Goal: Transaction & Acquisition: Purchase product/service

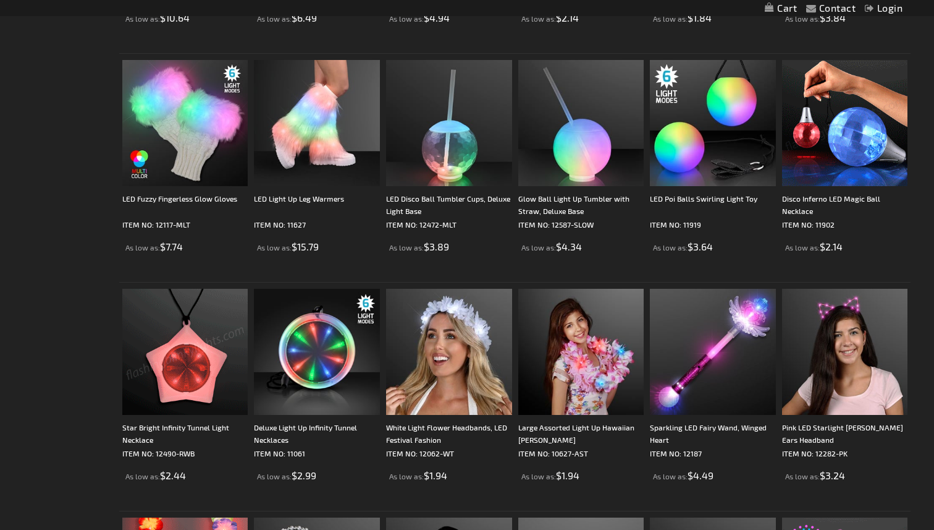
scroll to position [1705, 0]
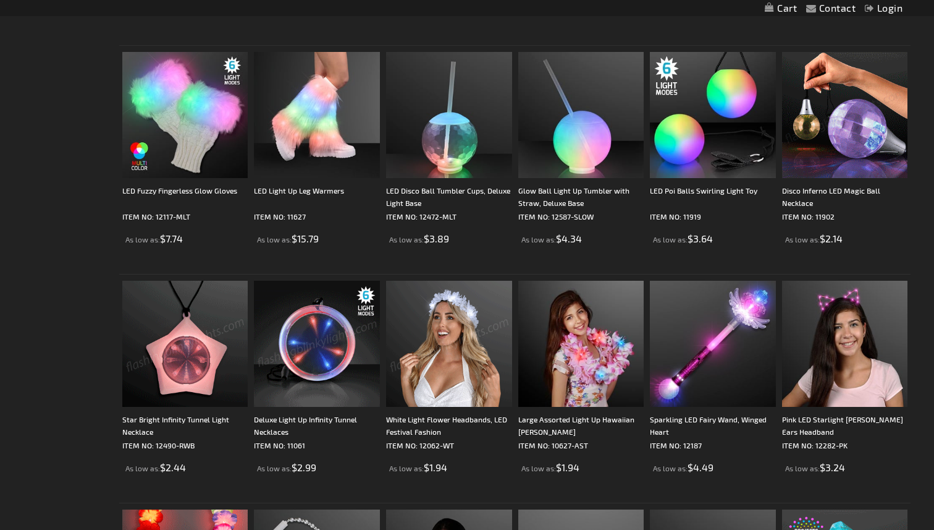
click at [287, 323] on img at bounding box center [317, 344] width 126 height 126
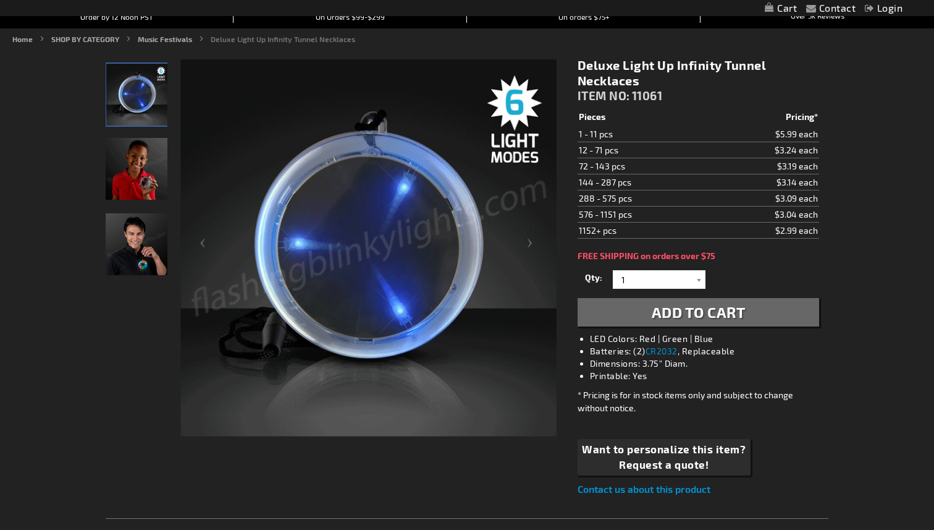
scroll to position [146, 0]
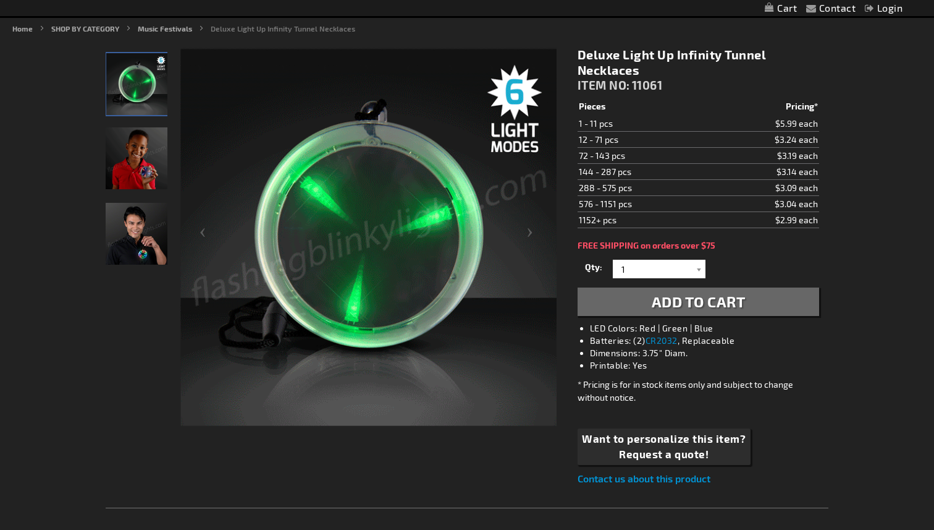
click at [122, 154] on img "A model displaying the flashing Deluxe Light Up Infinity Tunnel Necklace" at bounding box center [137, 158] width 62 height 62
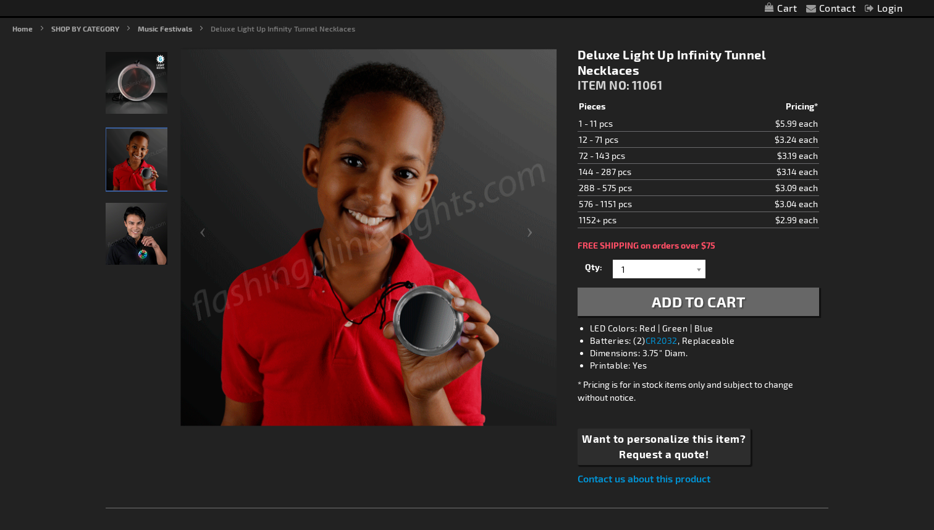
click at [135, 229] on img "Man displaying Deluxe LED Light Up Infinity Tunnel Necklace" at bounding box center [137, 234] width 62 height 62
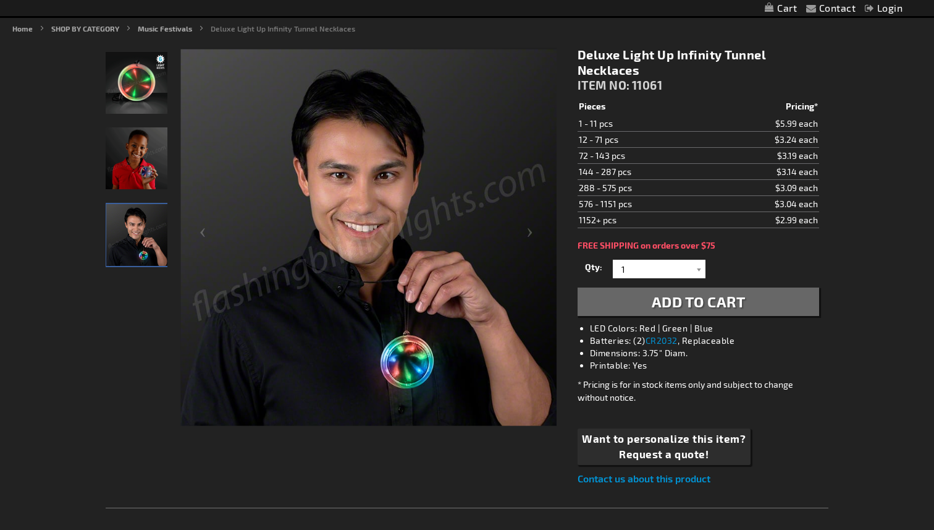
scroll to position [0, 0]
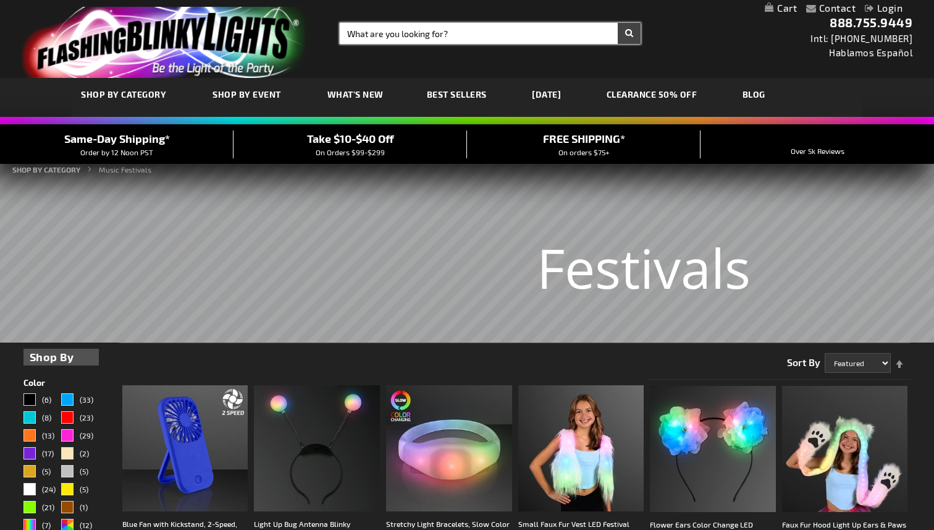
click at [405, 34] on input "Search" at bounding box center [490, 33] width 301 height 21
type input "fan"
click at [618, 23] on button "Search" at bounding box center [629, 33] width 23 height 21
